Goal: Navigation & Orientation: Find specific page/section

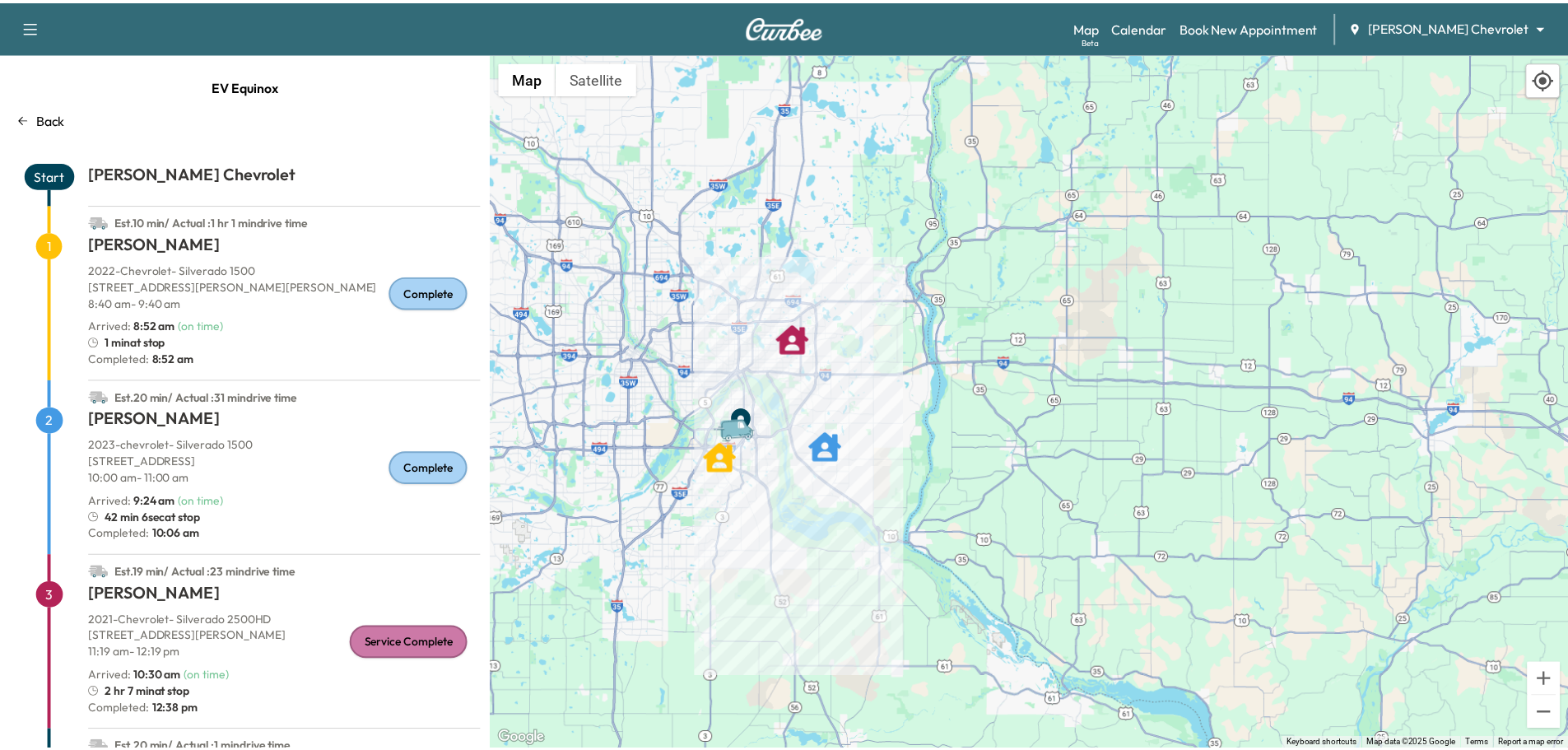
scroll to position [83, 0]
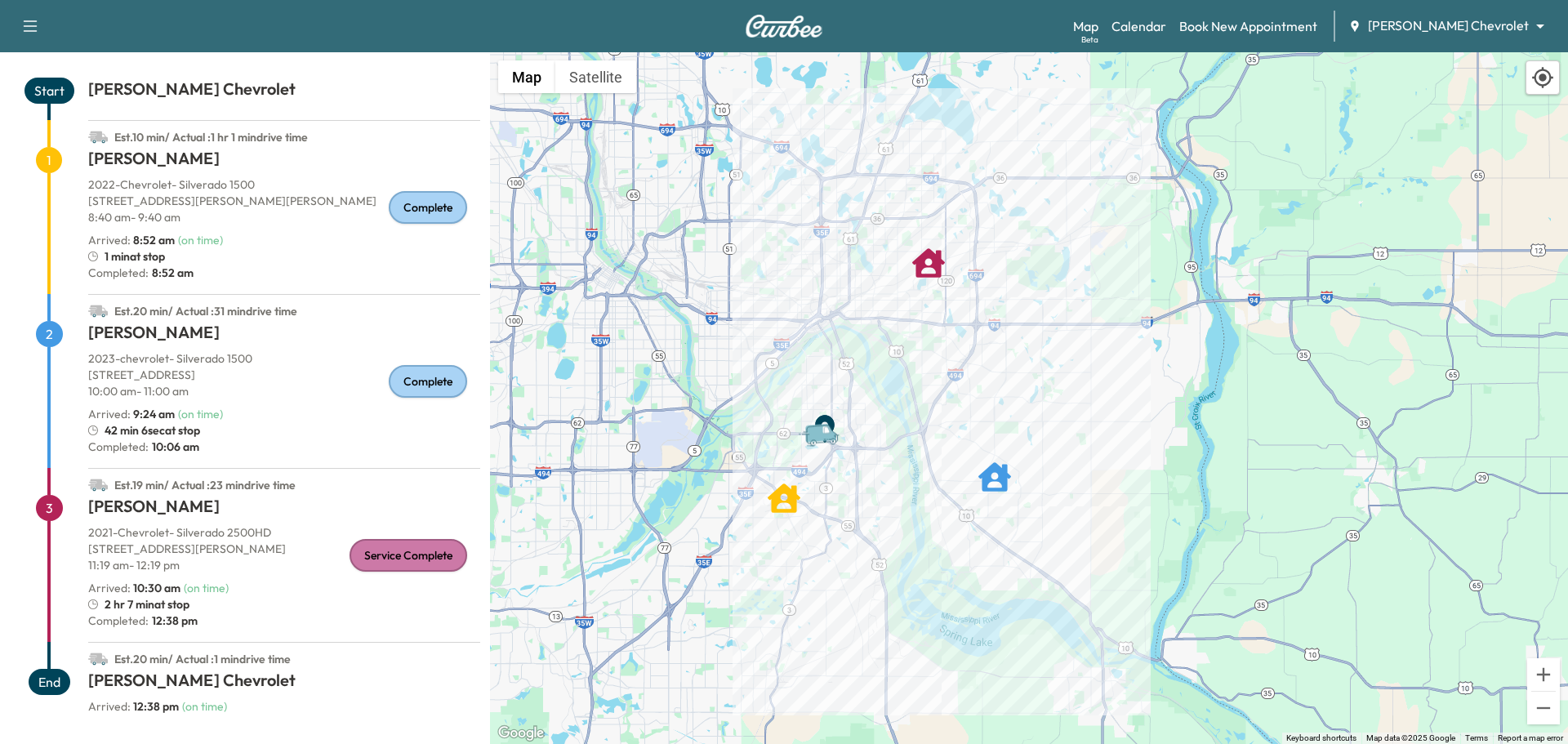
drag, startPoint x: 682, startPoint y: 495, endPoint x: 854, endPoint y: 552, distance: 181.2
click at [854, 552] on div "To activate drag with keyboard, press Alt + Enter. Once in keyboard drag state,…" at bounding box center [1028, 398] width 1078 height 691
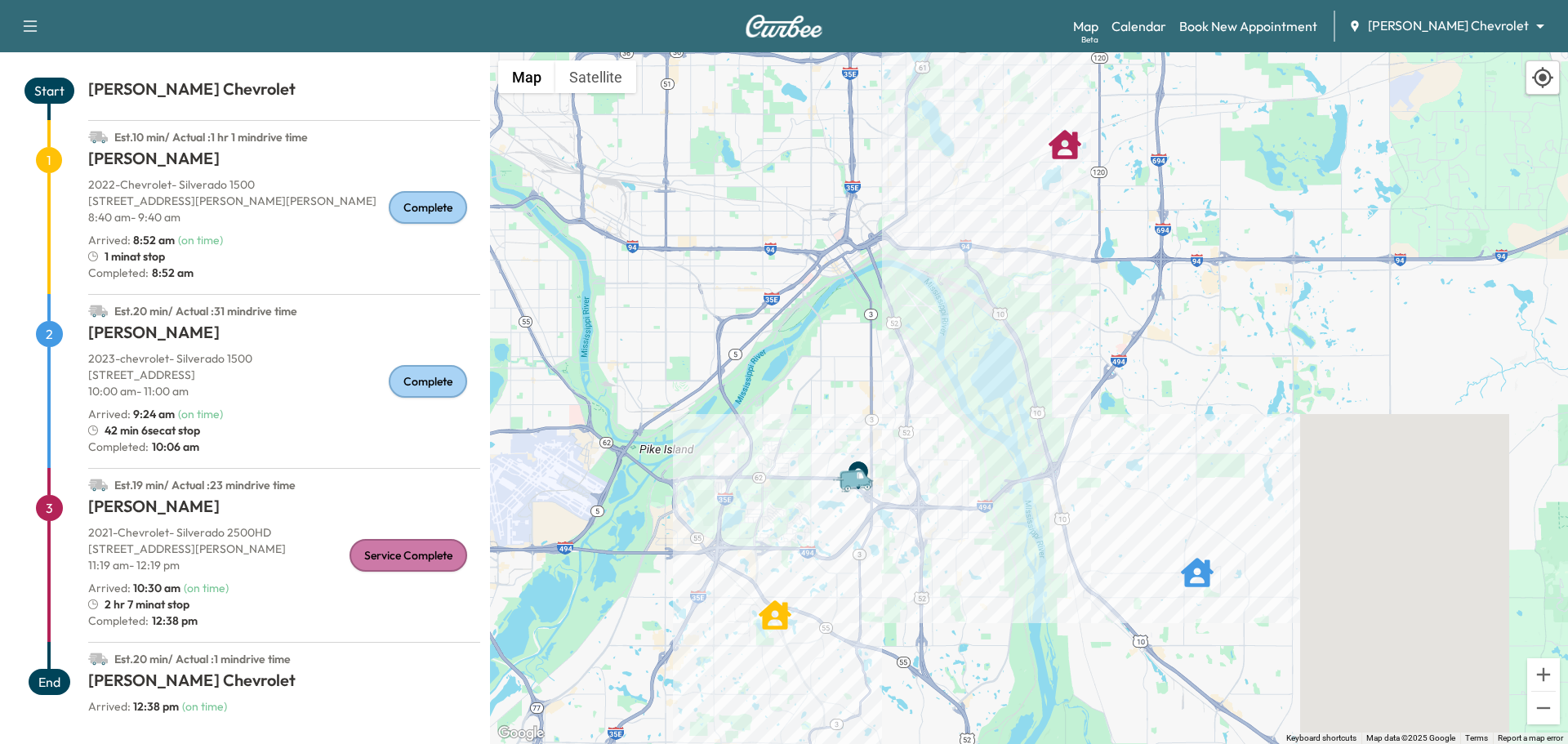
drag, startPoint x: 851, startPoint y: 468, endPoint x: 955, endPoint y: 576, distance: 149.9
click at [955, 576] on div "To activate drag with keyboard, press Alt + Enter. Once in keyboard drag state,…" at bounding box center [1028, 398] width 1078 height 691
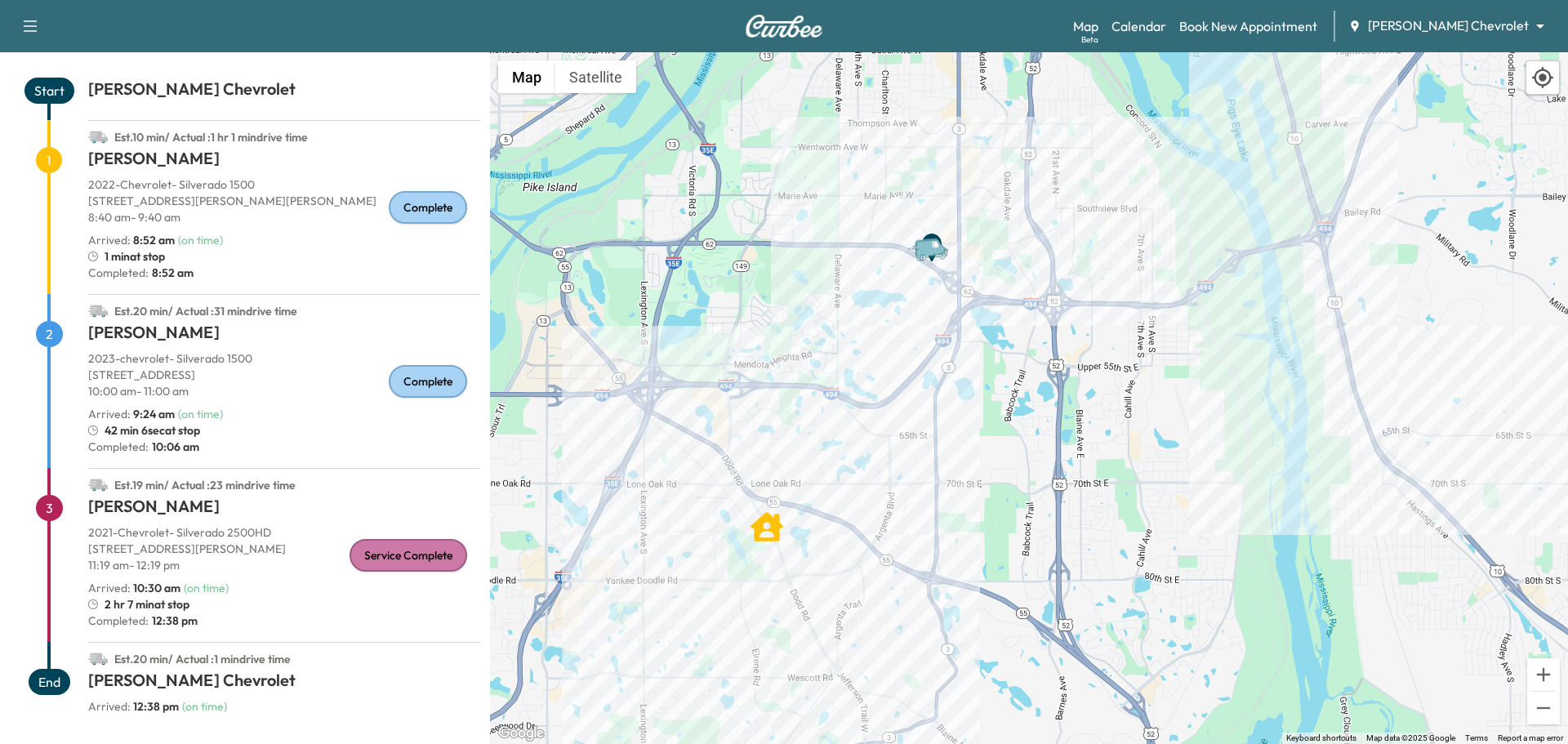
drag, startPoint x: 949, startPoint y: 601, endPoint x: 1002, endPoint y: 69, distance: 534.6
click at [1002, 69] on div "To activate drag with keyboard, press Alt + Enter. Once in keyboard drag state,…" at bounding box center [1028, 398] width 1078 height 691
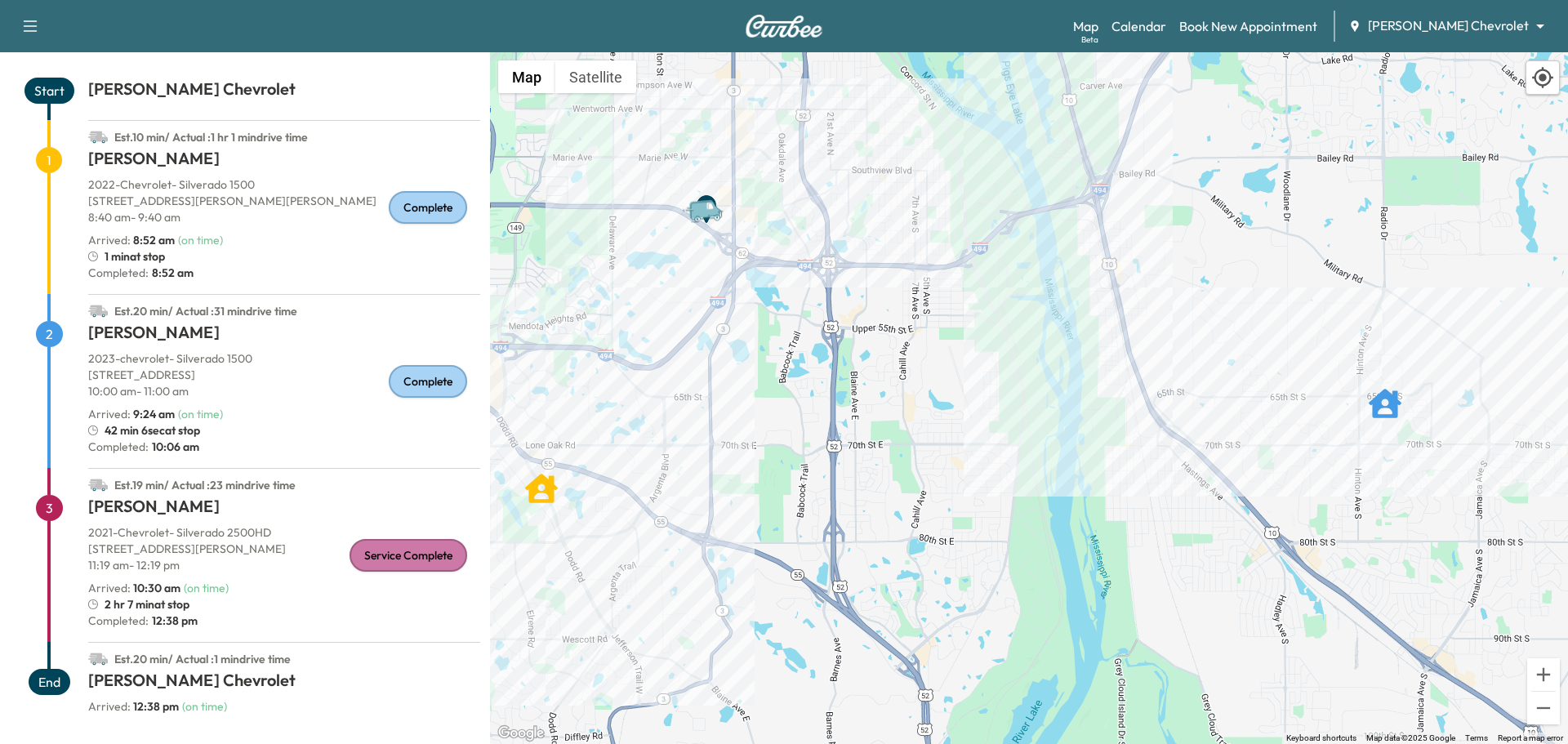
drag, startPoint x: 1287, startPoint y: 325, endPoint x: 1132, endPoint y: 396, distance: 170.5
click at [1058, 314] on div "To activate drag with keyboard, press Alt + Enter. Once in keyboard drag state,…" at bounding box center [1028, 398] width 1078 height 691
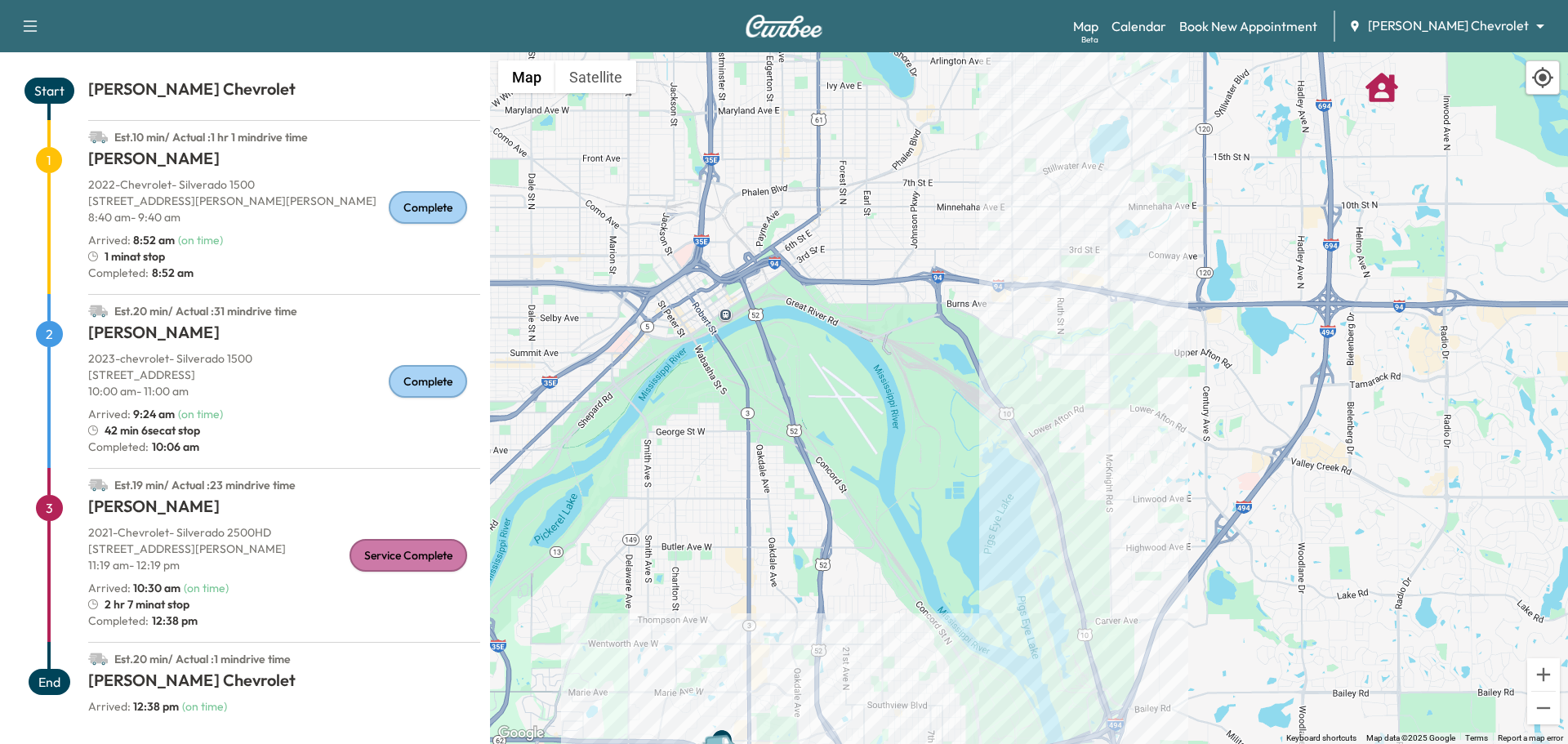
drag, startPoint x: 1182, startPoint y: 222, endPoint x: 1201, endPoint y: 598, distance: 376.5
click at [1201, 743] on html "Support Log Out Map Beta Calendar Book New Appointment [PERSON_NAME] Chevrolet …" at bounding box center [784, 372] width 1568 height 744
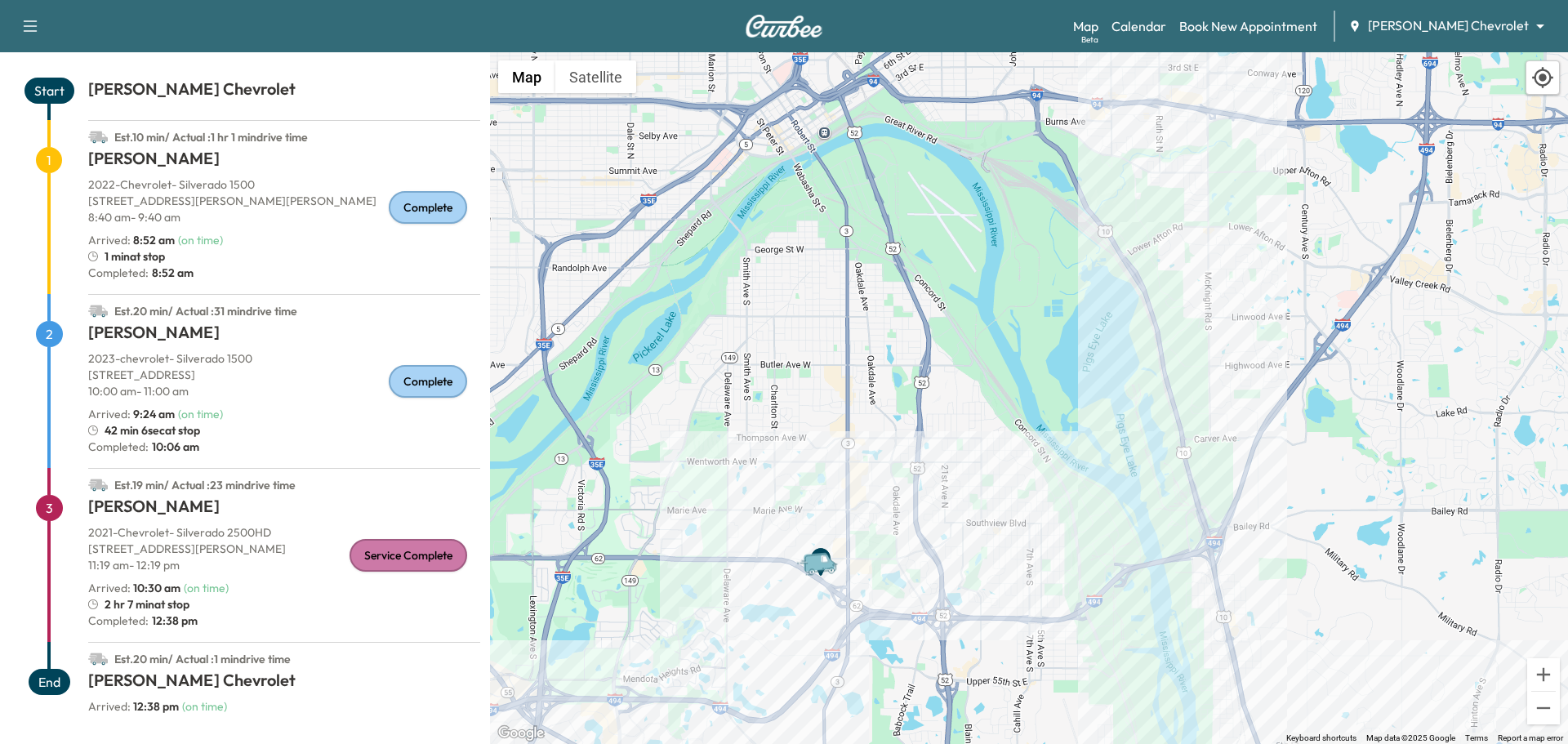
drag, startPoint x: 731, startPoint y: 249, endPoint x: 827, endPoint y: 134, distance: 149.8
click at [827, 134] on div "To activate drag with keyboard, press Alt + Enter. Once in keyboard drag state,…" at bounding box center [1028, 398] width 1078 height 691
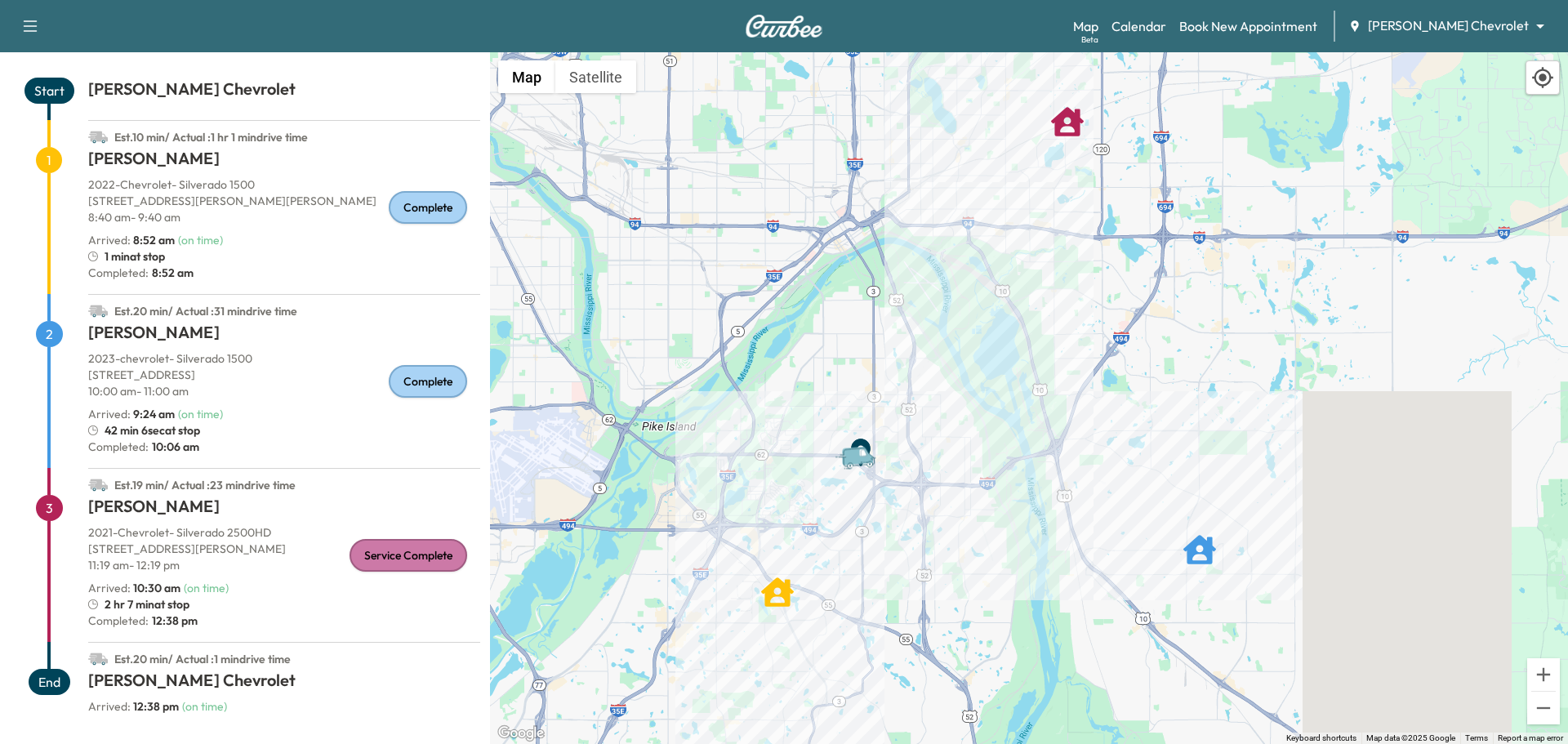
click at [36, 21] on icon "button" at bounding box center [31, 25] width 14 height 11
drag, startPoint x: 400, startPoint y: 32, endPoint x: 538, endPoint y: 32, distance: 138.0
click at [407, 32] on div "Support Log Out Map Beta Calendar Book New Appointment [PERSON_NAME] Chevrolet …" at bounding box center [784, 26] width 1568 height 53
click at [760, 28] on img at bounding box center [784, 25] width 78 height 23
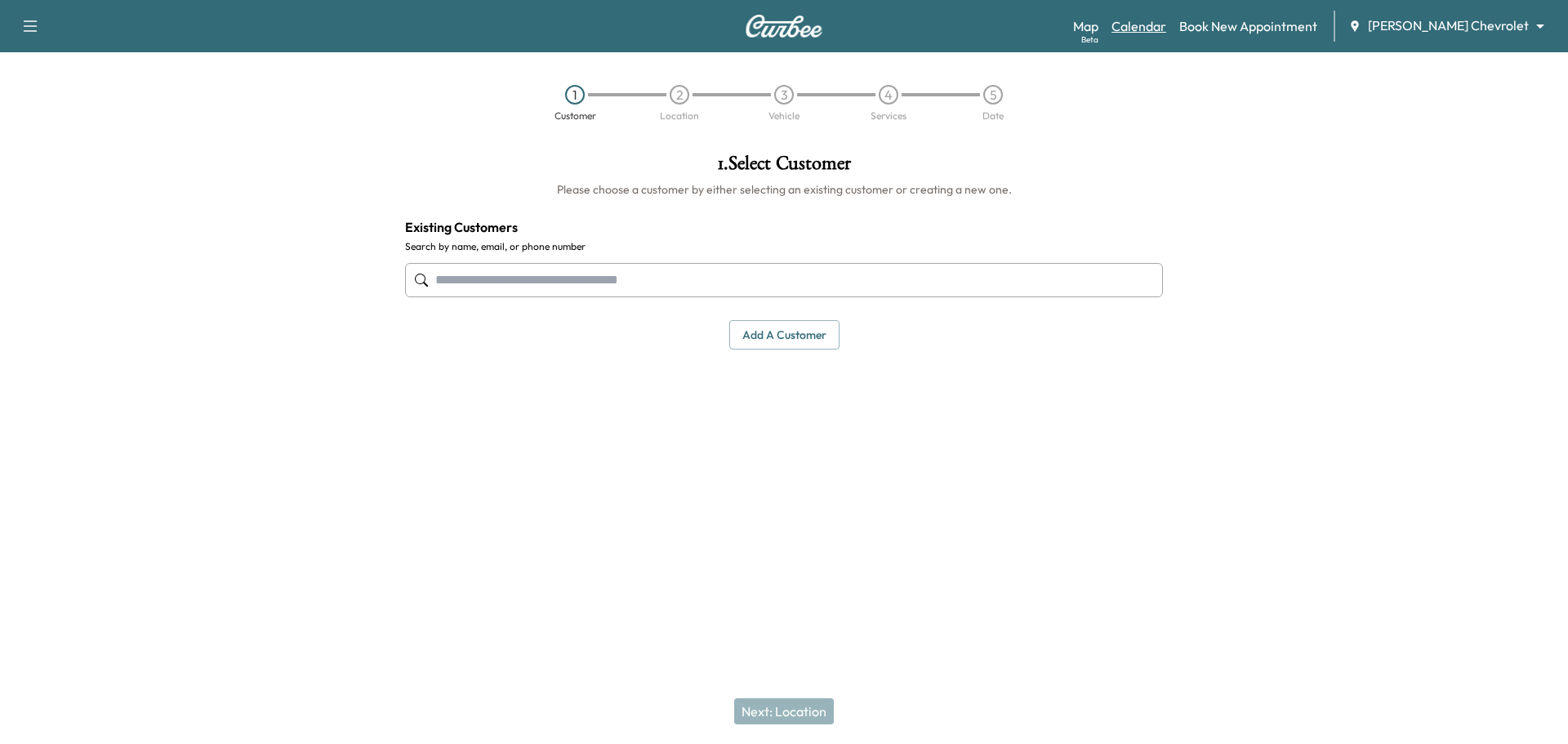
click at [1166, 25] on link "Calendar" at bounding box center [1139, 25] width 54 height 20
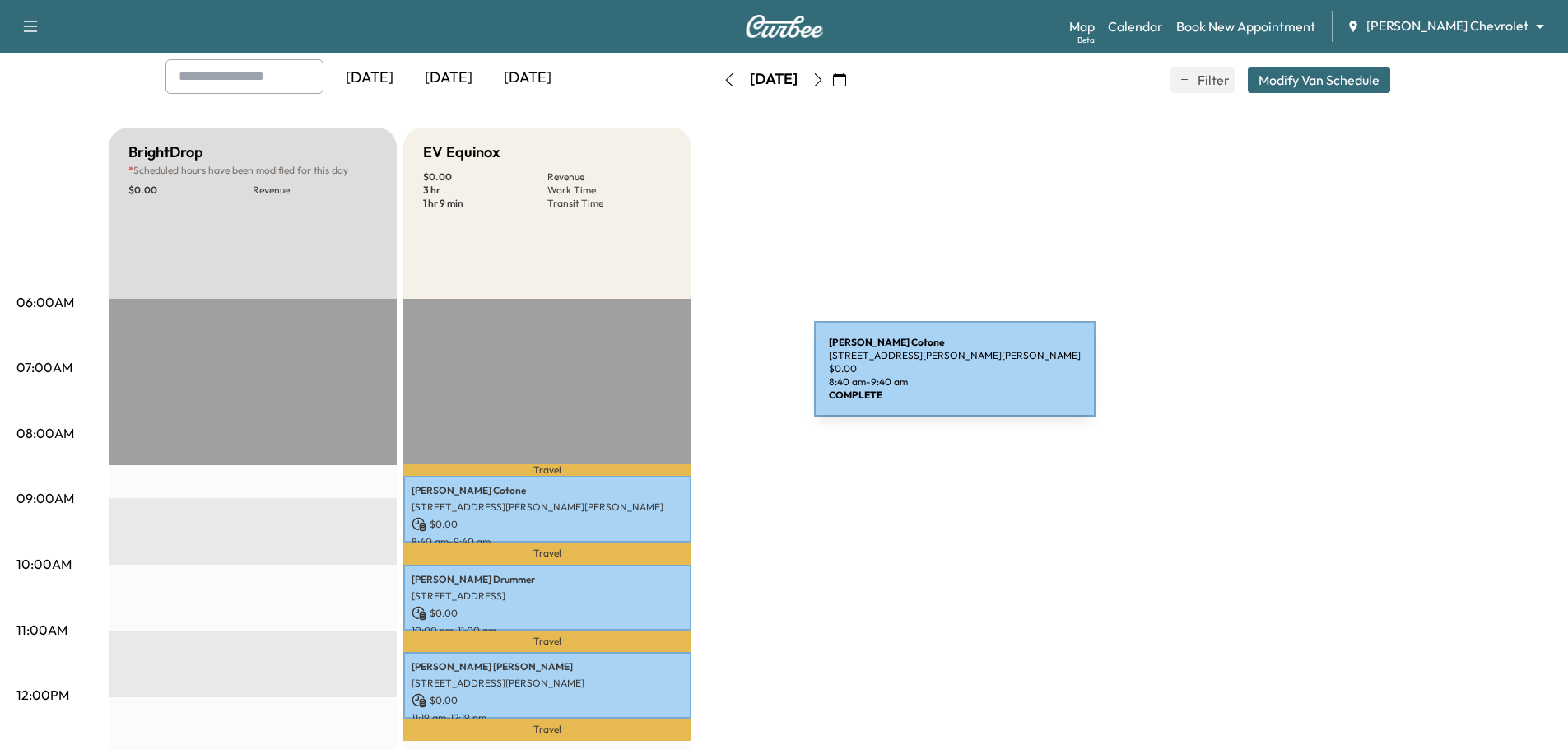
scroll to position [82, 0]
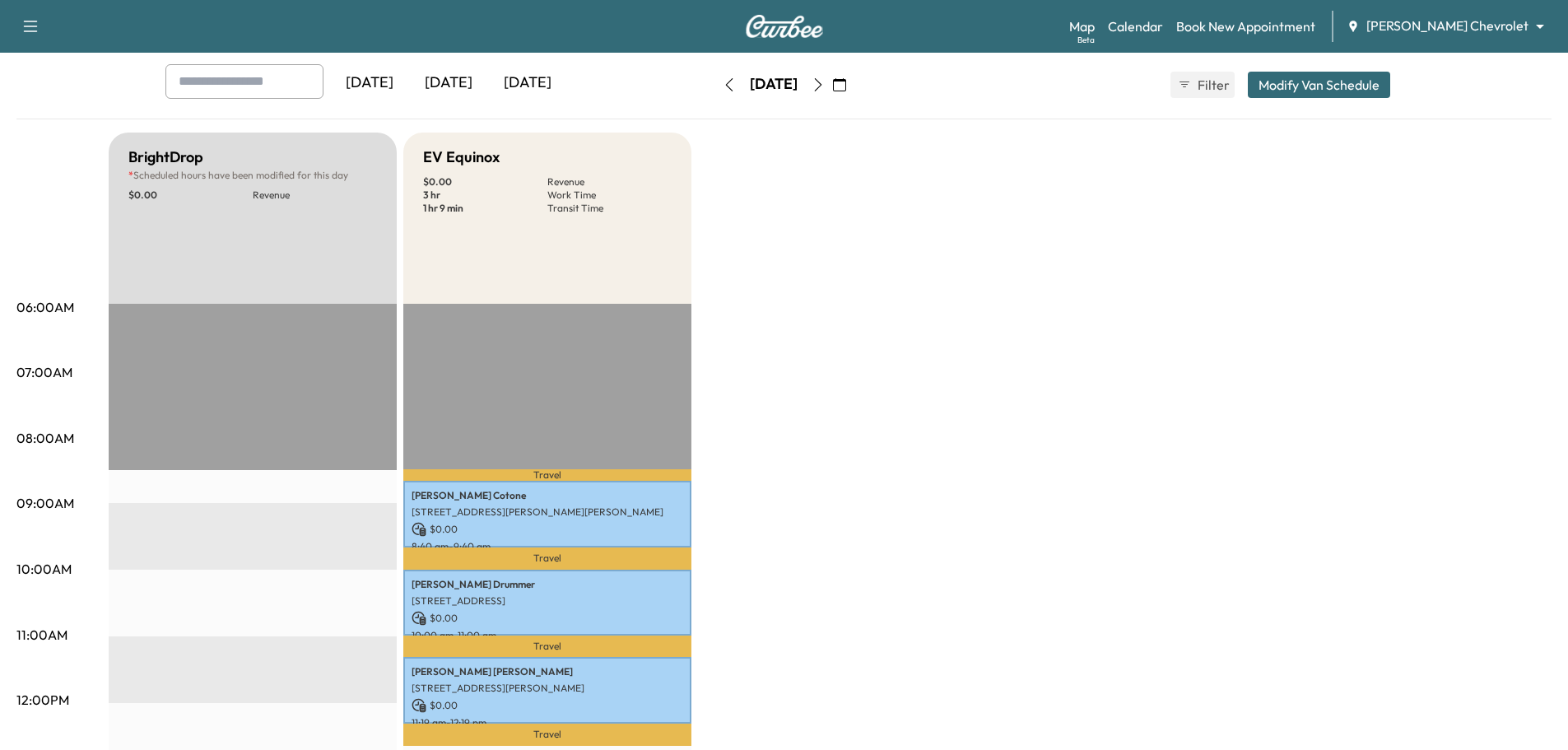
click at [825, 80] on icon "button" at bounding box center [818, 84] width 13 height 13
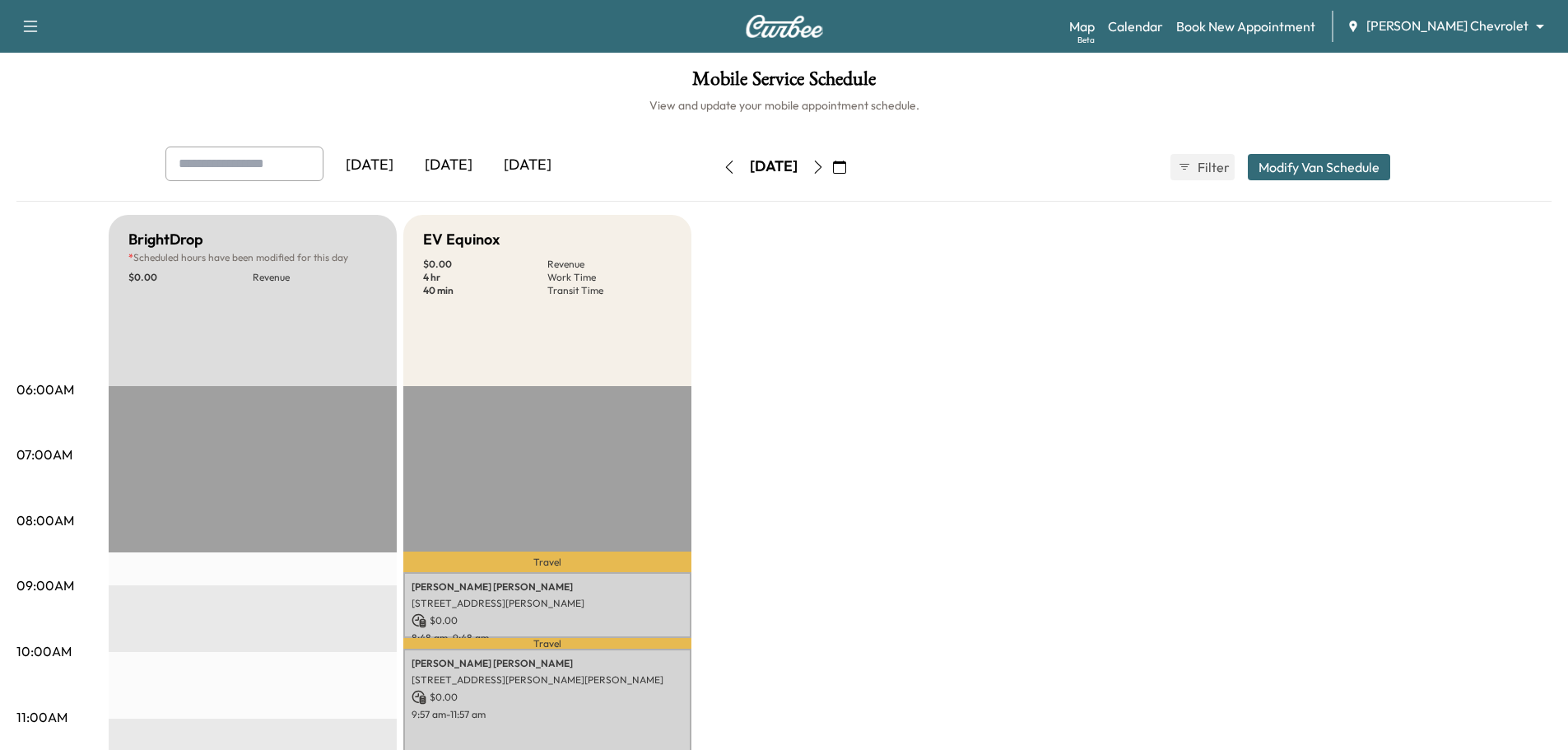
click at [825, 165] on icon "button" at bounding box center [818, 167] width 13 height 13
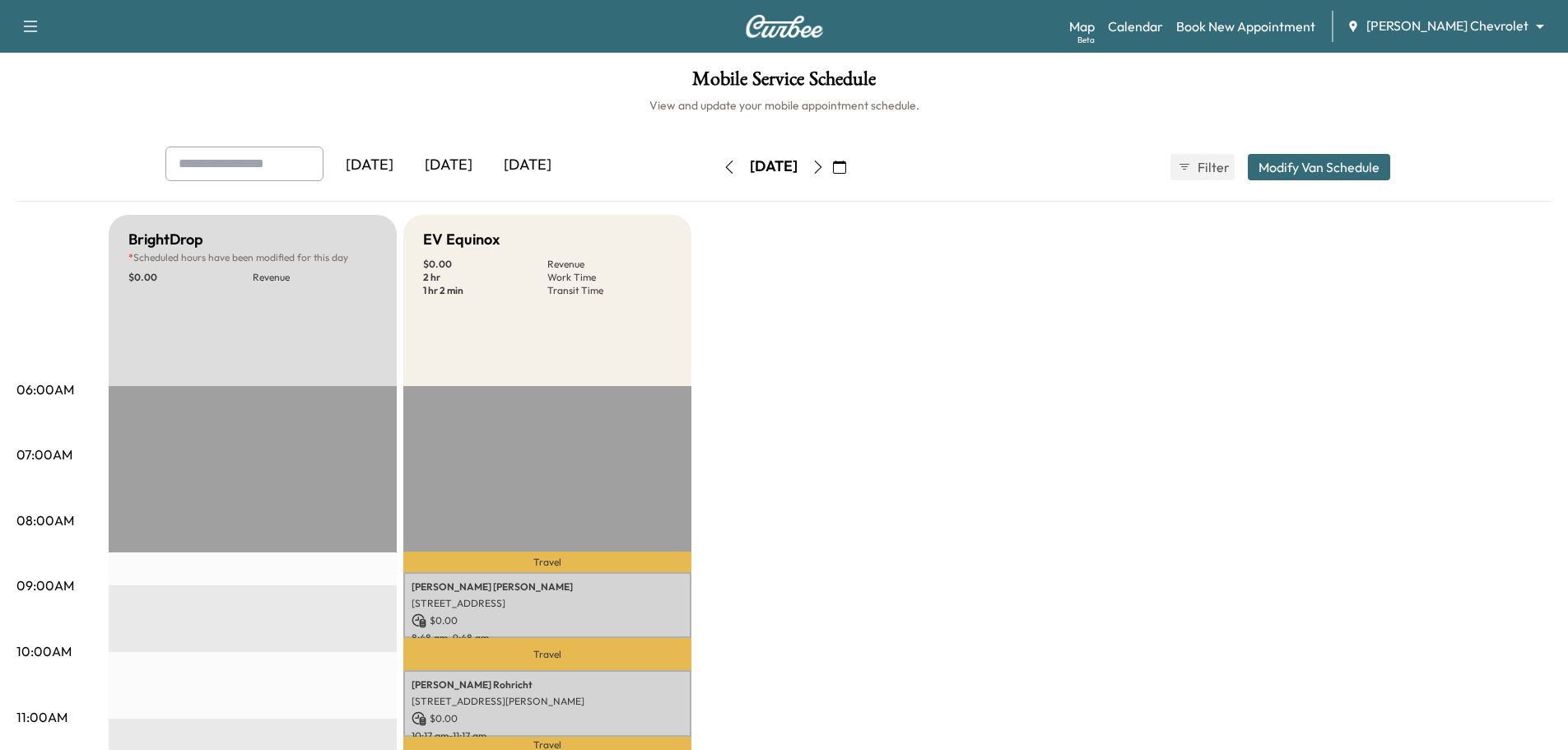
click at [825, 168] on icon "button" at bounding box center [818, 167] width 13 height 13
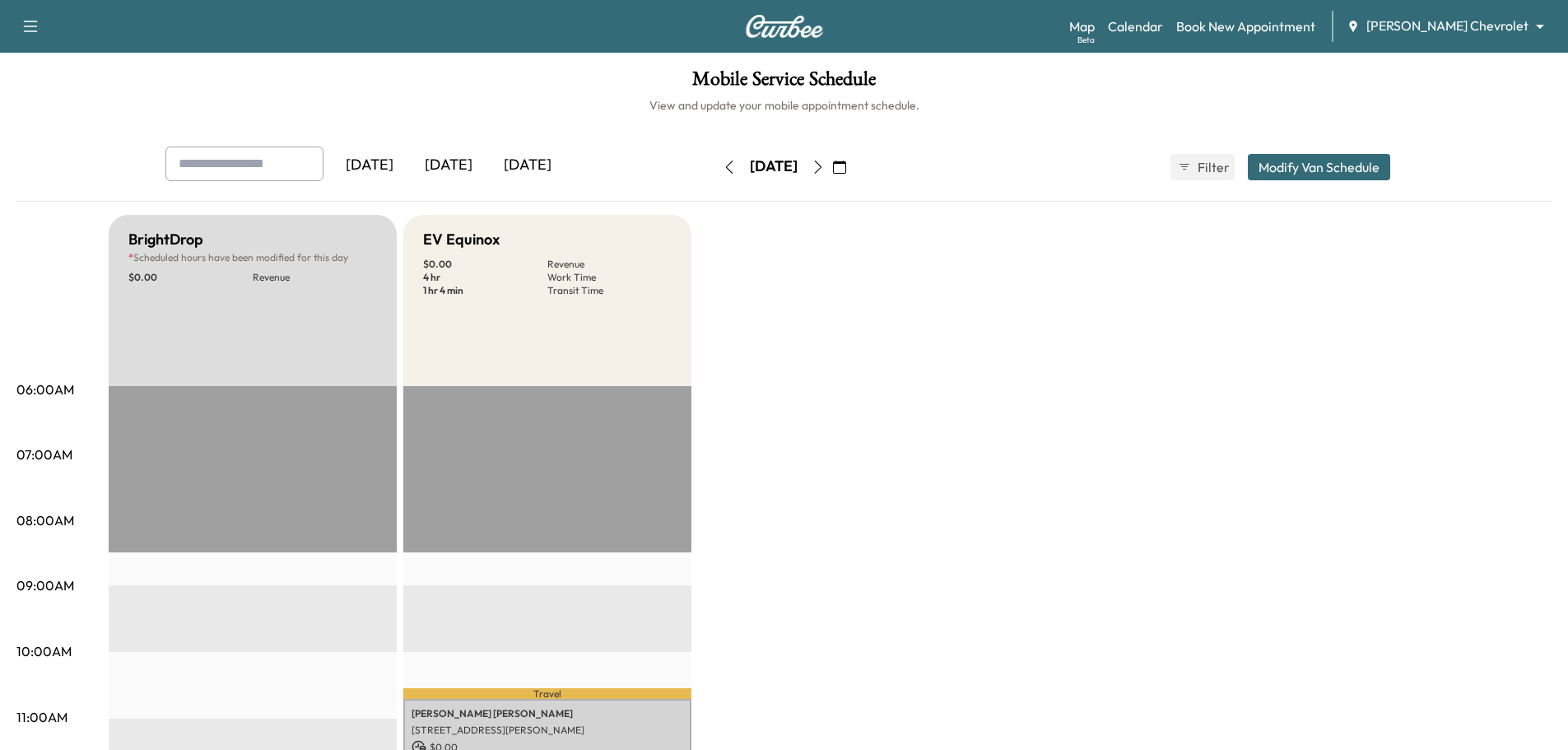
click at [825, 167] on icon "button" at bounding box center [818, 167] width 13 height 13
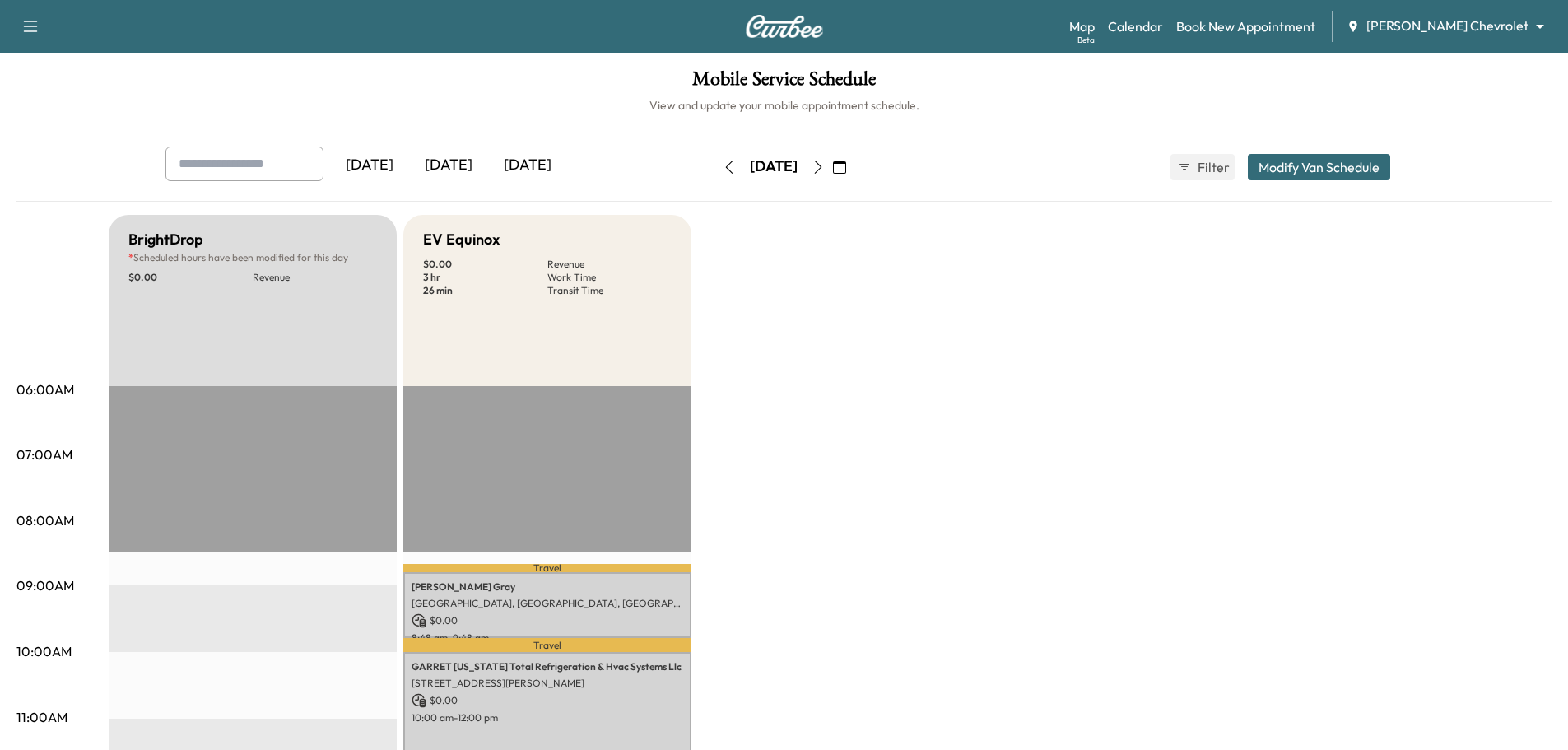
click at [825, 168] on icon "button" at bounding box center [818, 167] width 13 height 13
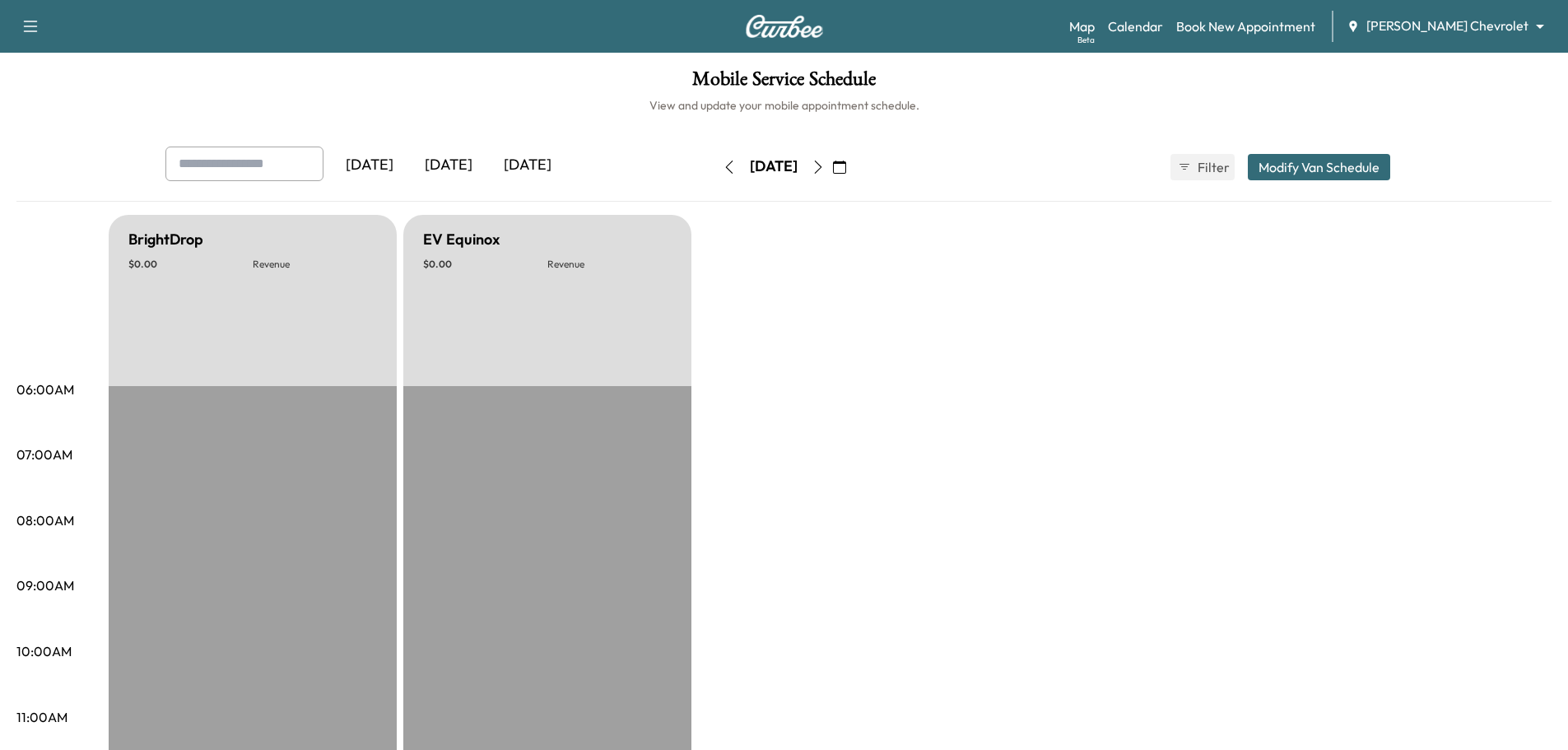
click at [825, 168] on icon "button" at bounding box center [818, 167] width 13 height 13
click at [821, 169] on icon "button" at bounding box center [818, 167] width 8 height 13
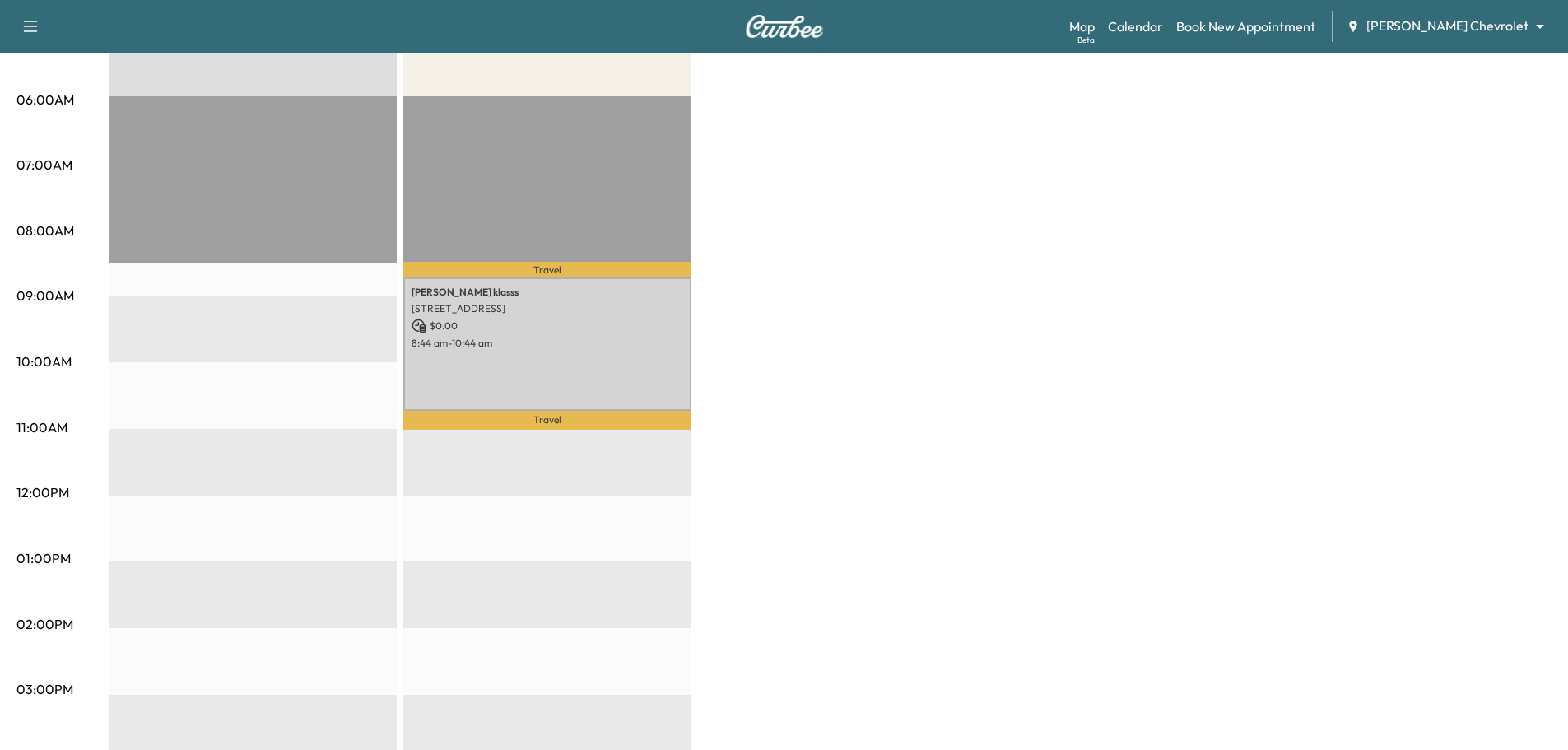
scroll to position [82, 0]
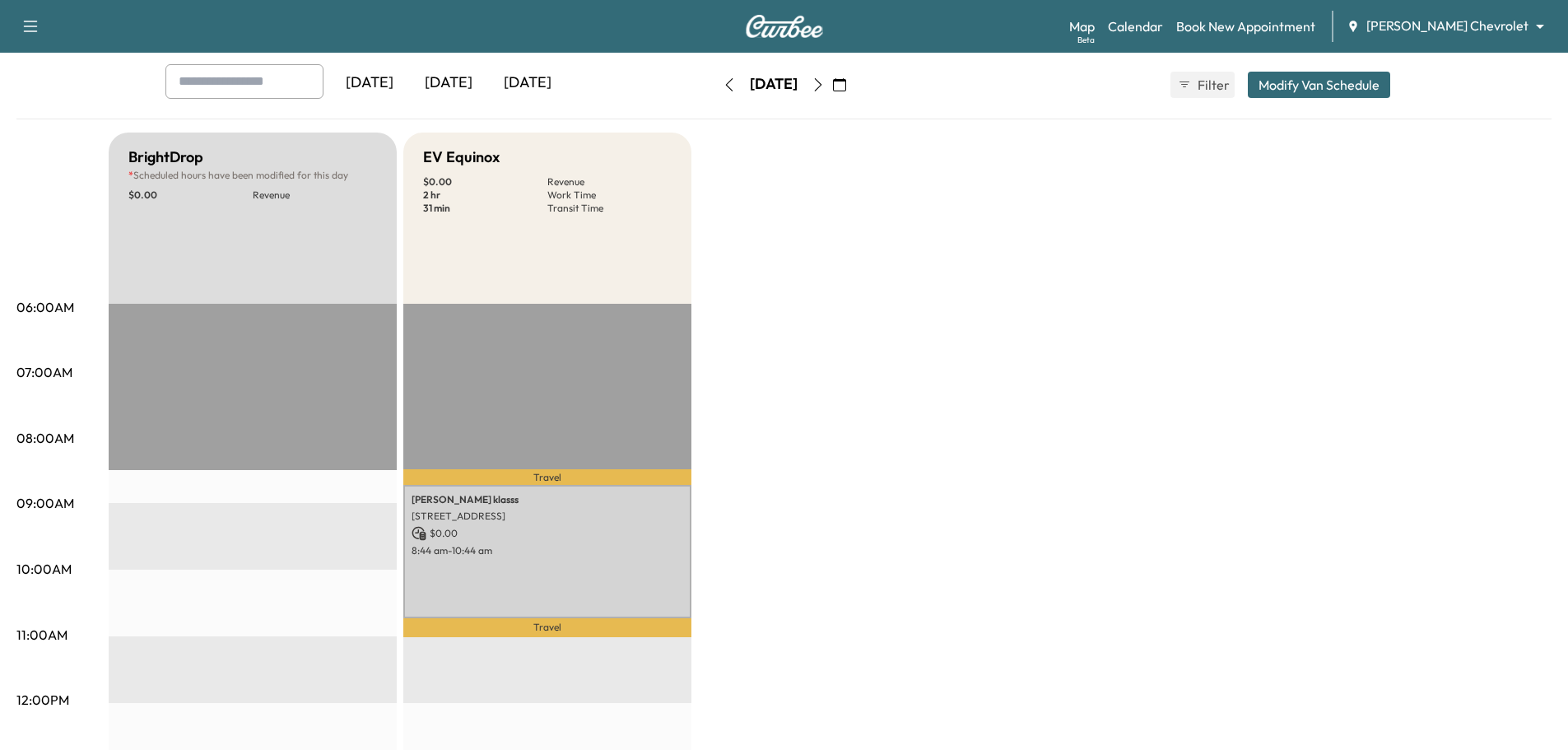
click at [825, 83] on icon "button" at bounding box center [818, 84] width 13 height 13
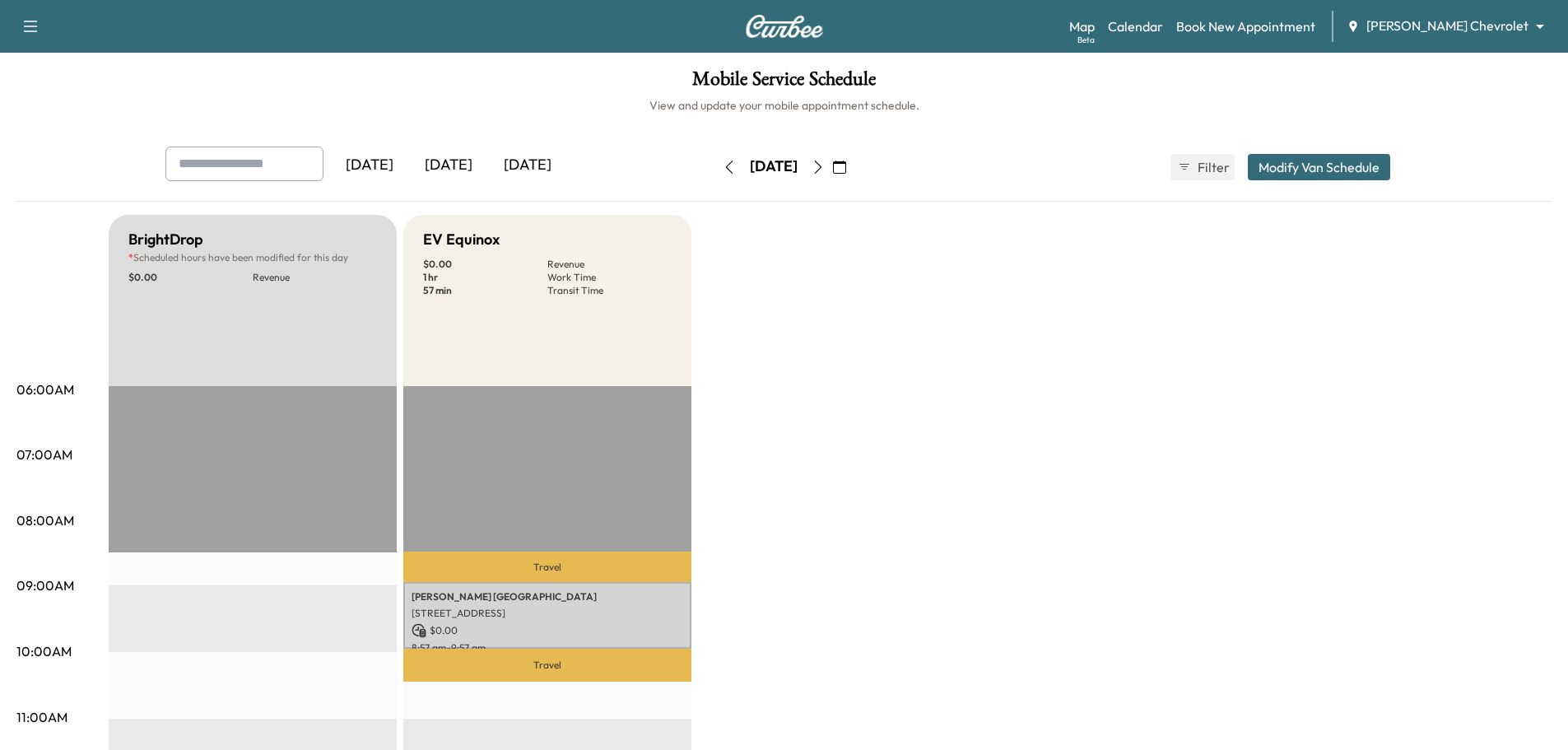
click at [825, 164] on icon "button" at bounding box center [818, 167] width 13 height 13
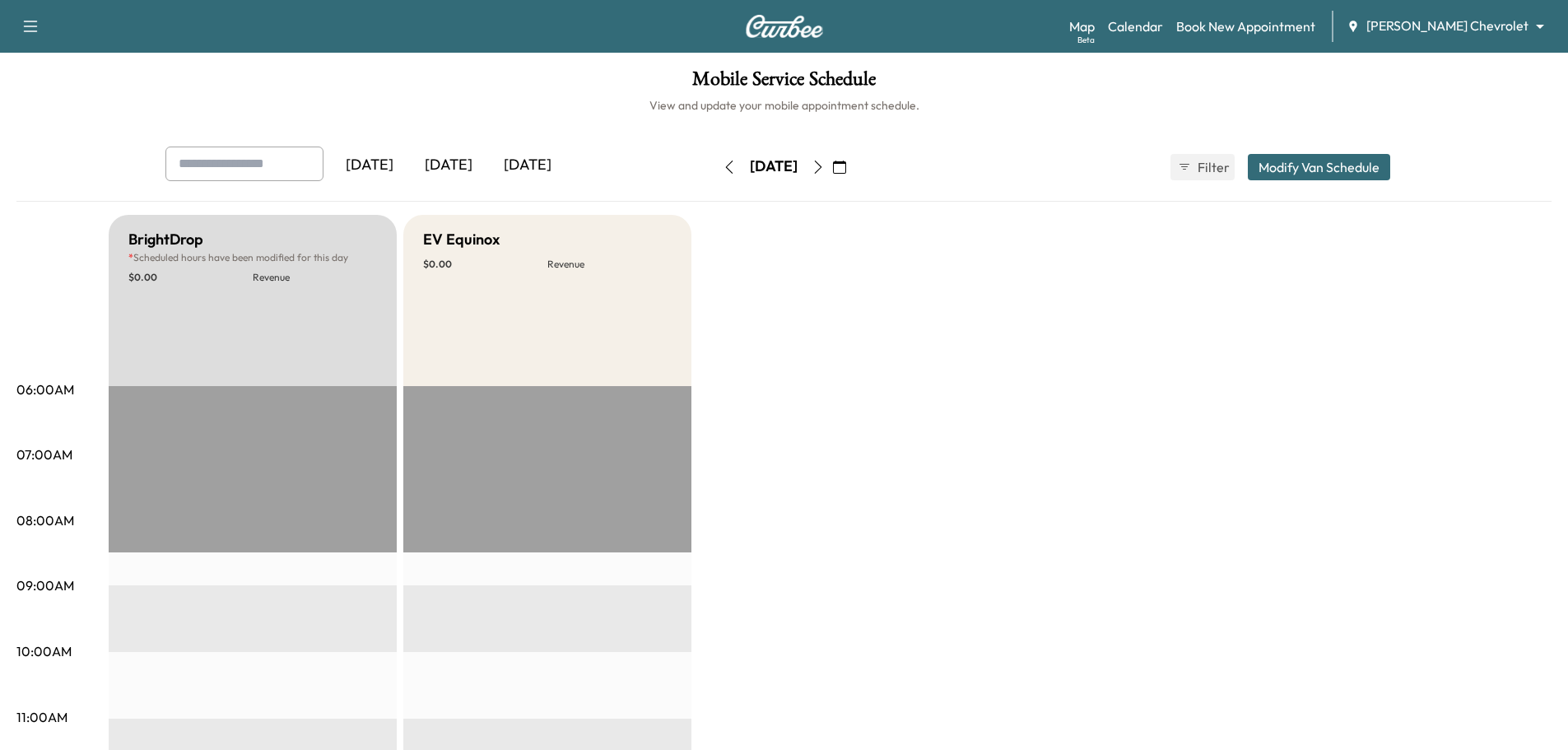
click at [715, 174] on button "button" at bounding box center [729, 167] width 28 height 27
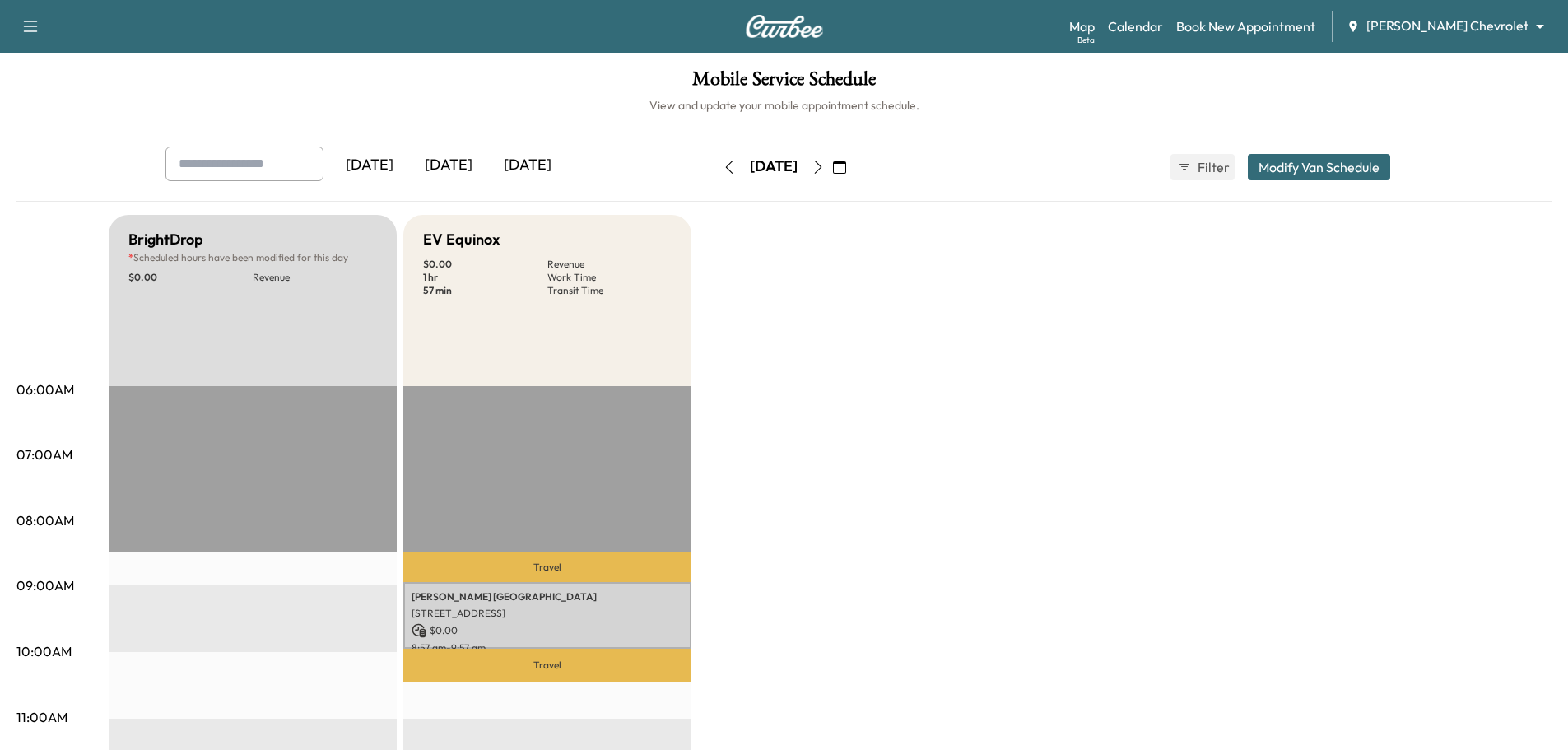
click at [723, 168] on icon "button" at bounding box center [729, 167] width 13 height 13
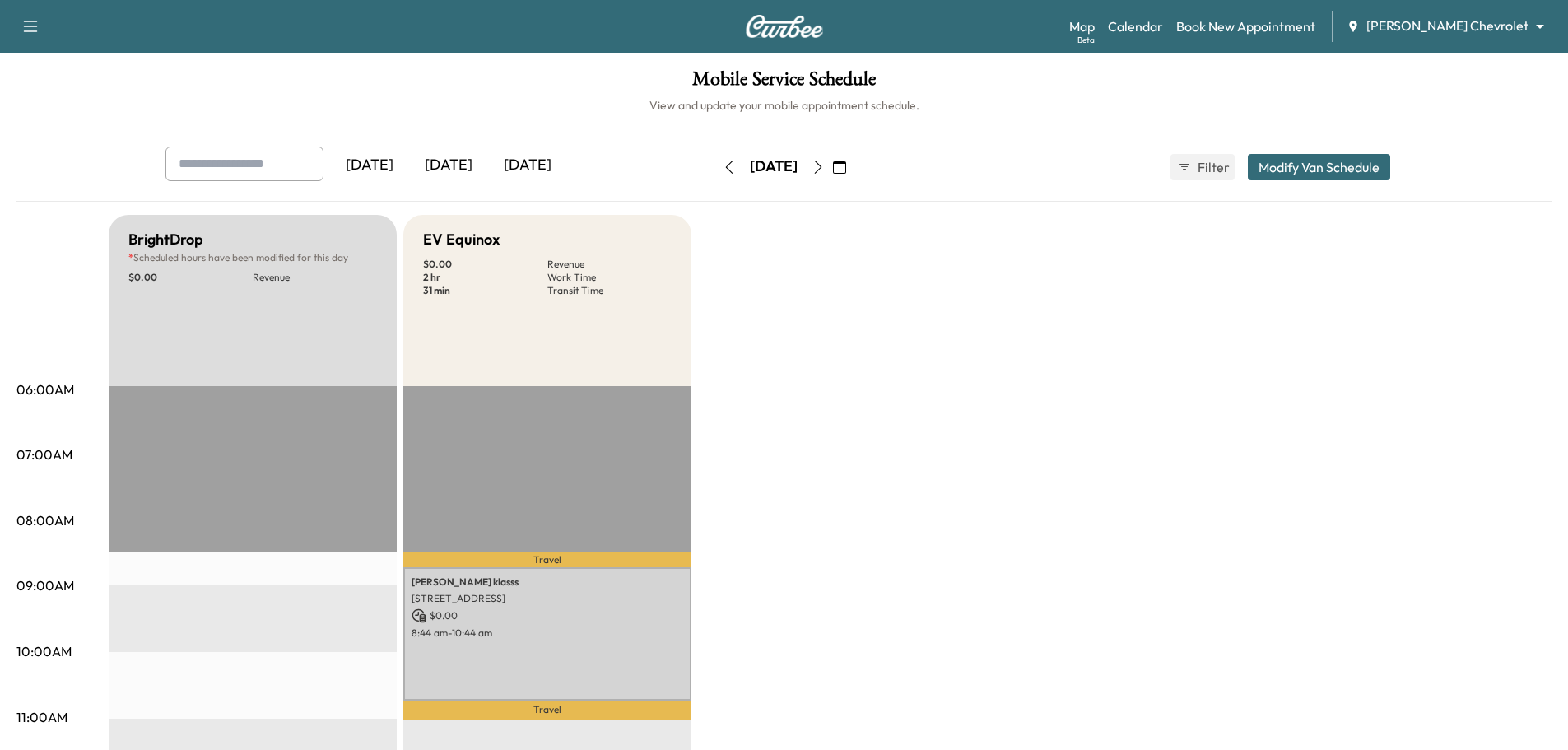
click at [723, 168] on icon "button" at bounding box center [729, 167] width 13 height 13
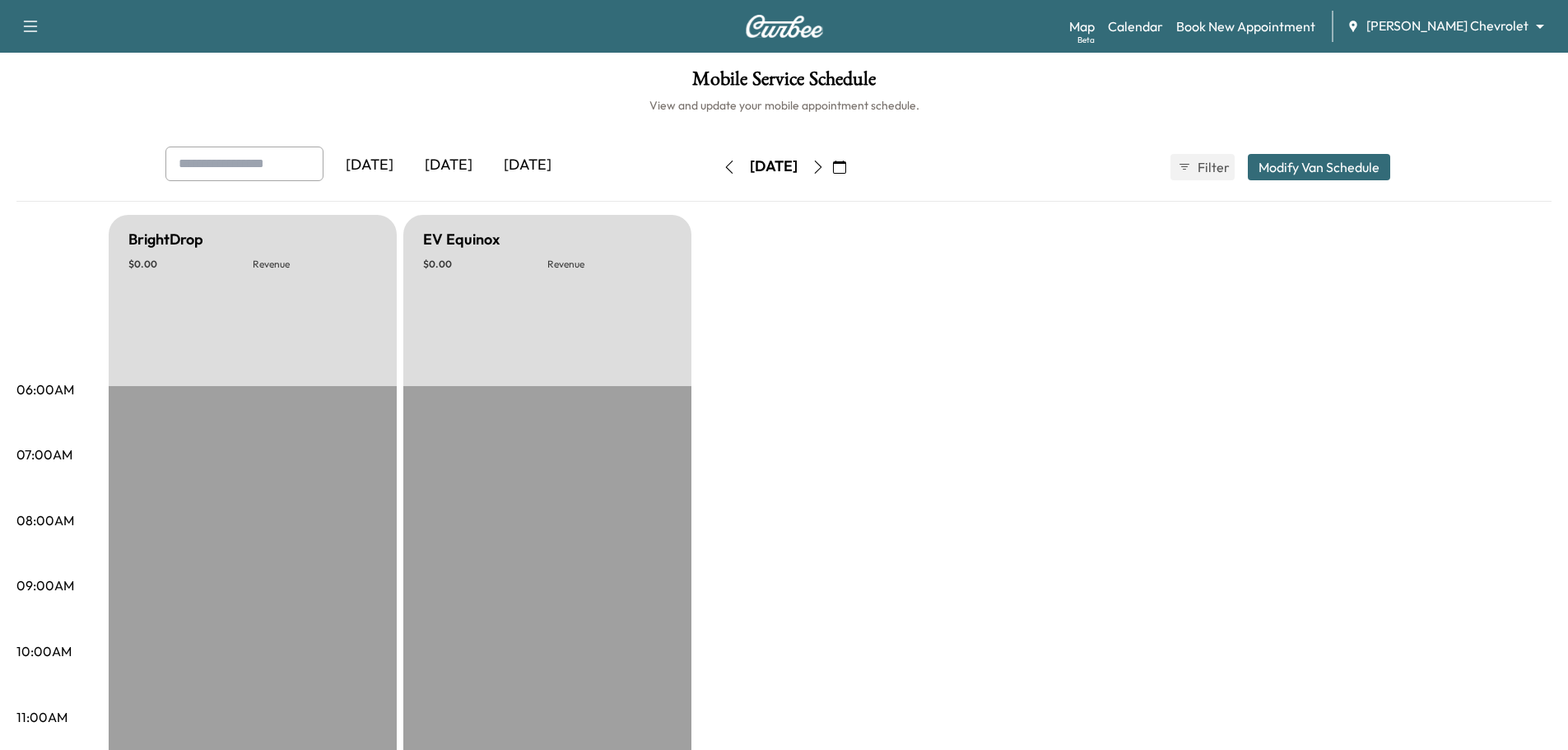
click at [723, 168] on icon "button" at bounding box center [729, 167] width 13 height 13
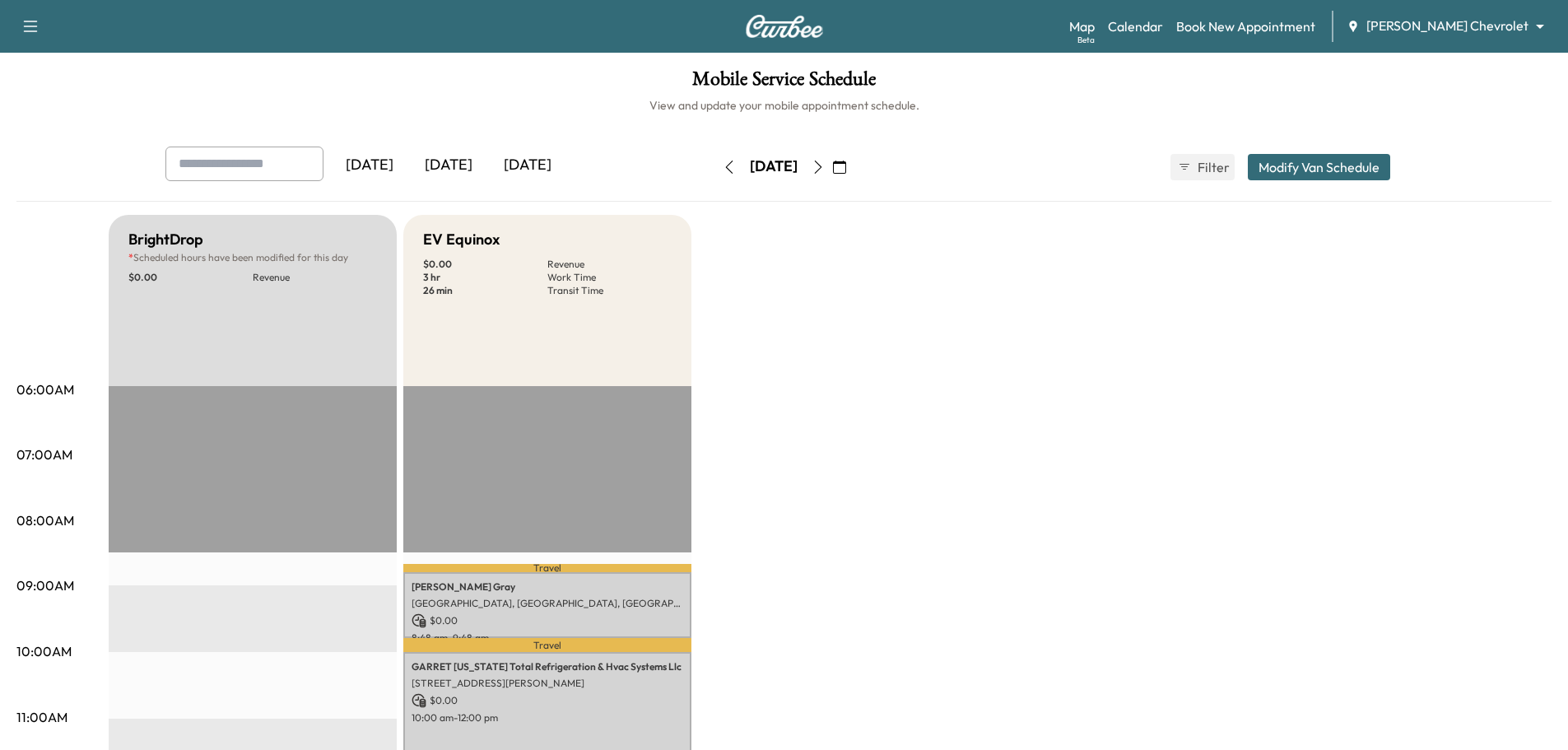
click at [723, 168] on icon "button" at bounding box center [729, 167] width 13 height 13
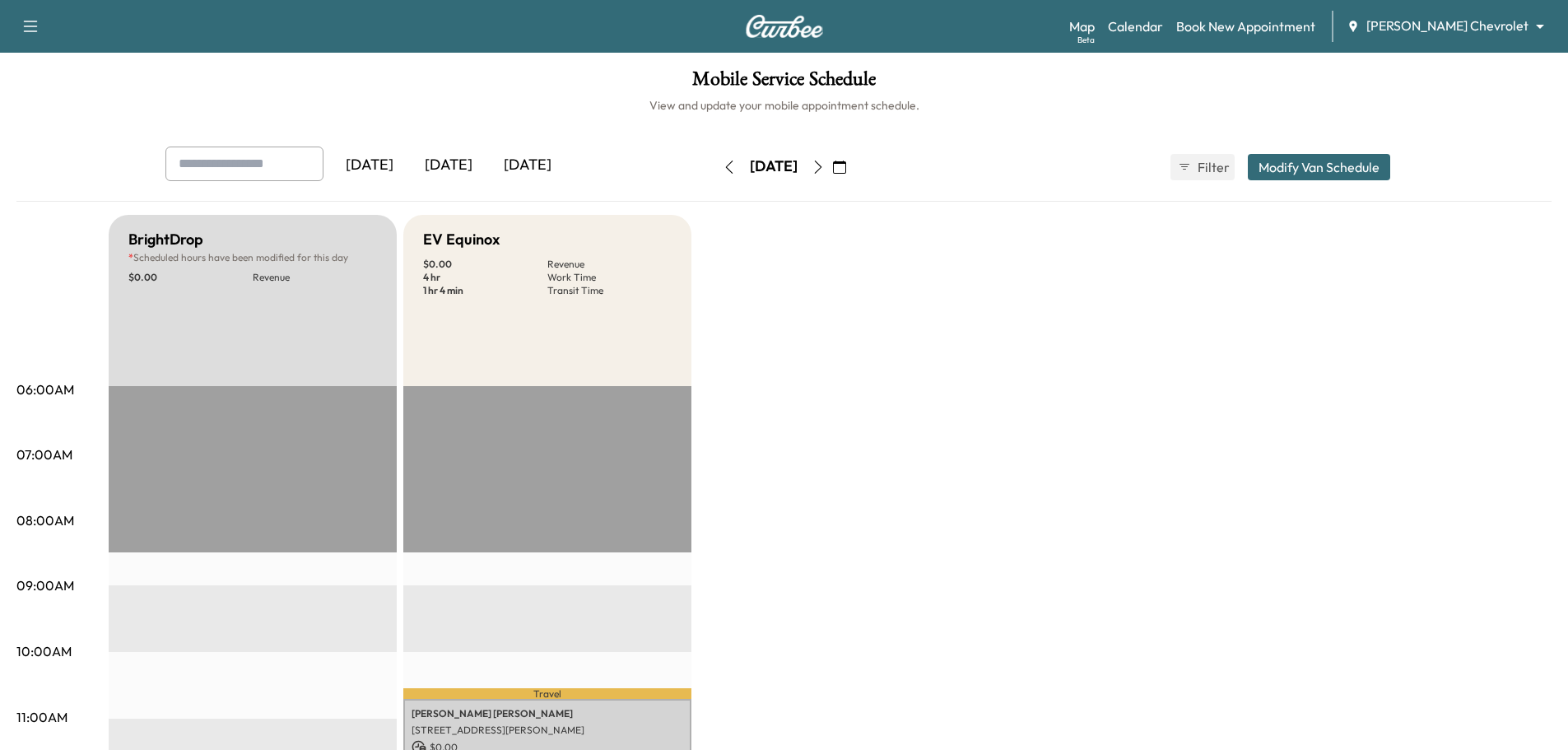
click at [723, 168] on icon "button" at bounding box center [729, 167] width 13 height 13
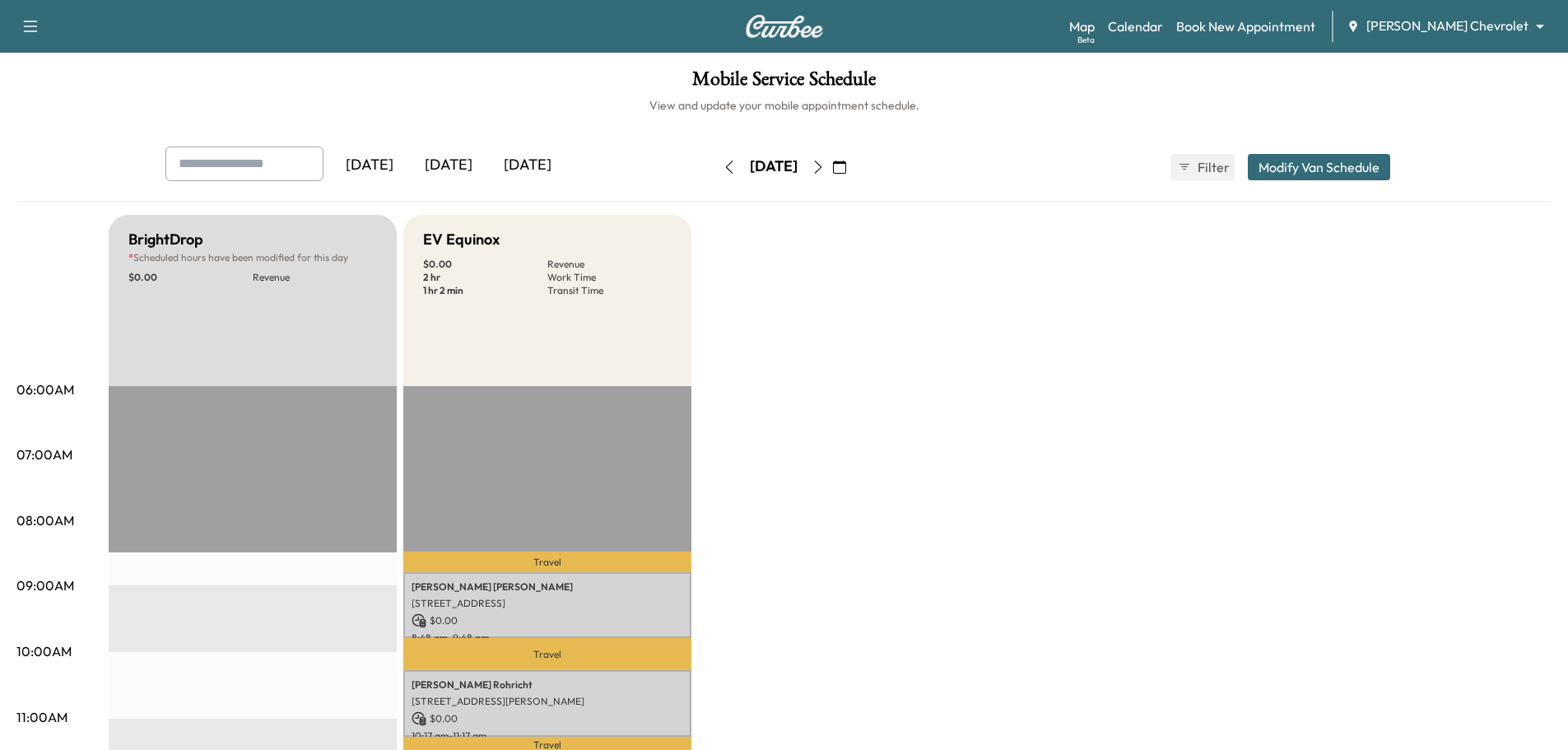
click at [715, 168] on button "button" at bounding box center [729, 167] width 28 height 27
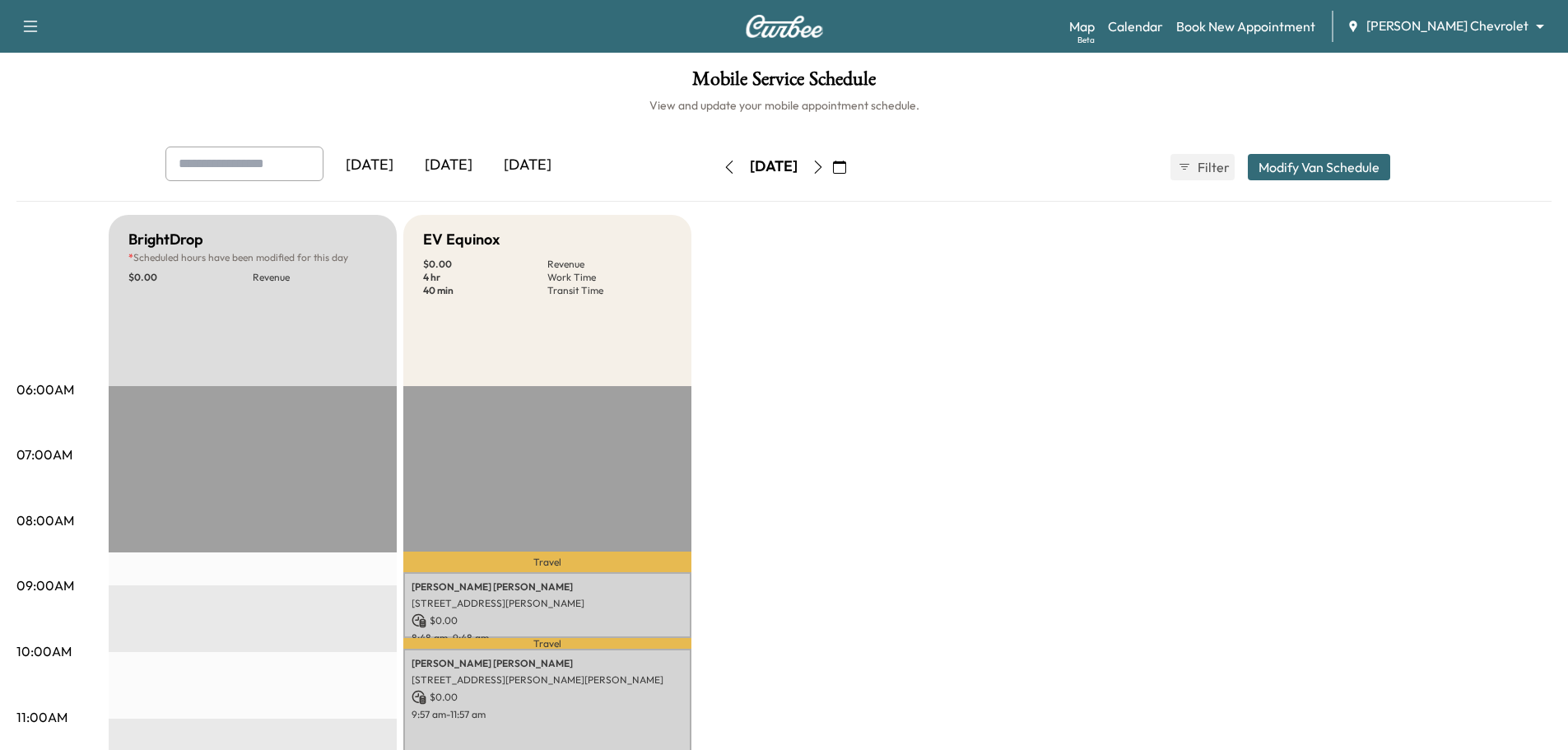
click at [723, 168] on icon "button" at bounding box center [729, 167] width 13 height 13
